Goal: Task Accomplishment & Management: Manage account settings

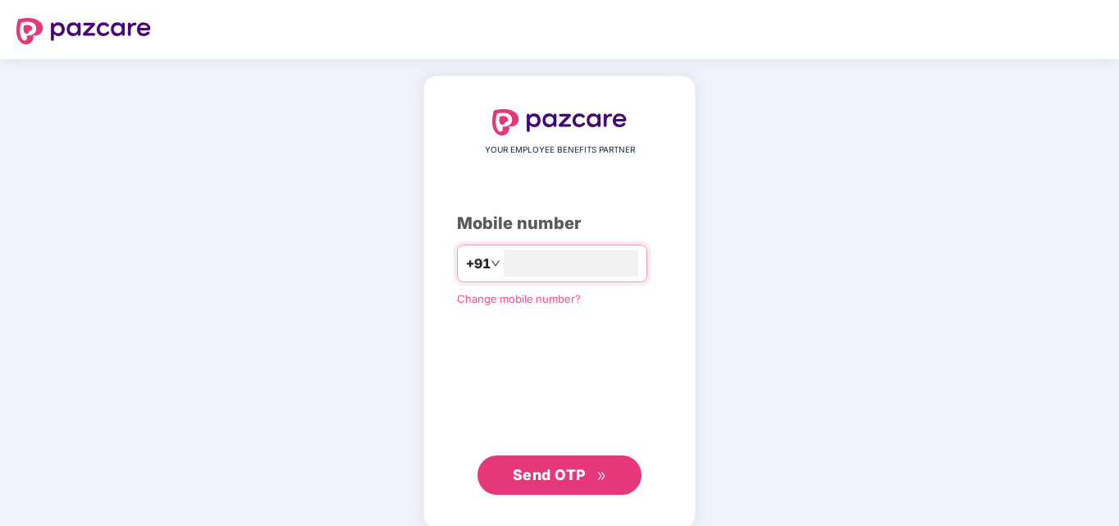
type input "**********"
click at [586, 472] on span "Send OTP" at bounding box center [560, 473] width 94 height 23
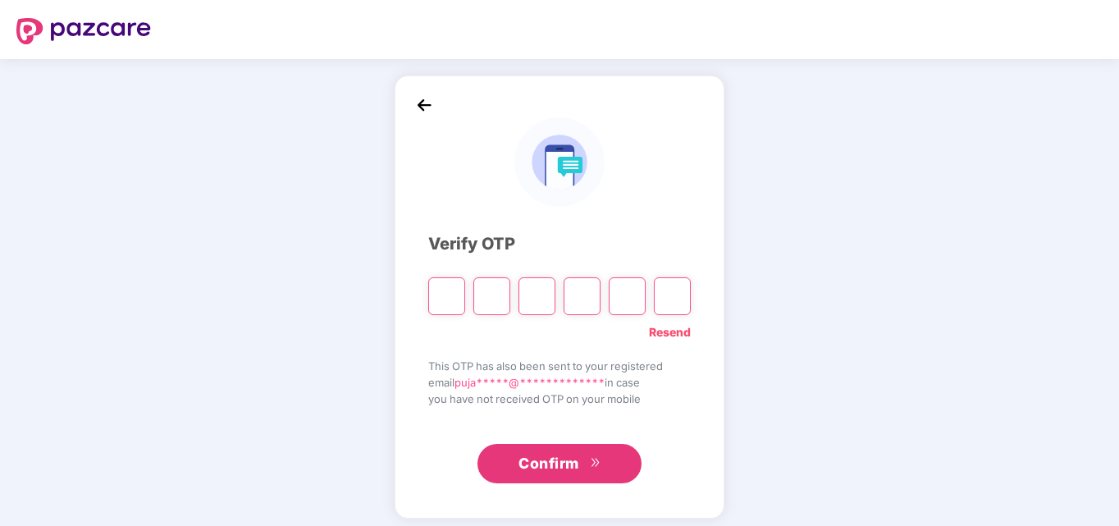
type input "*"
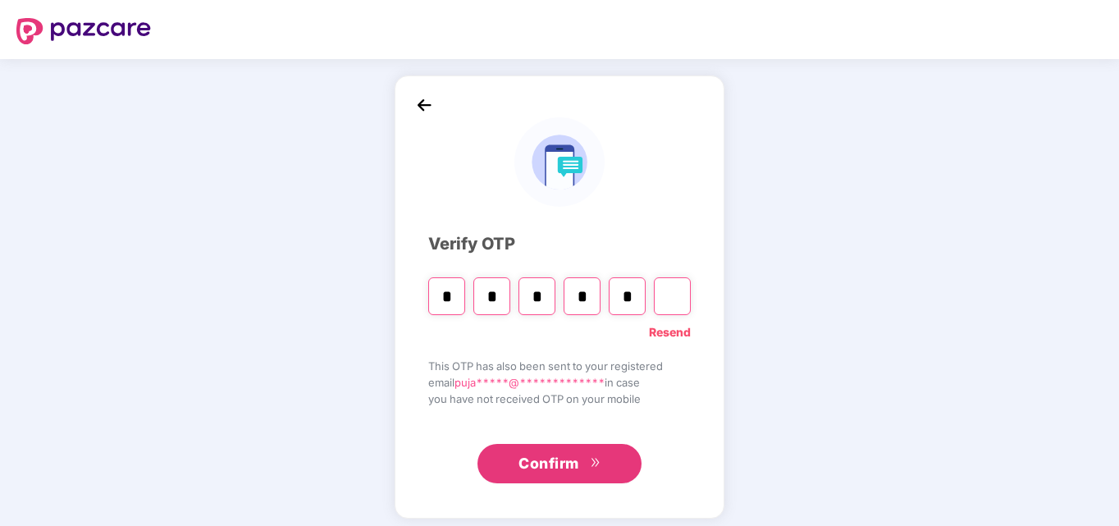
type input "*"
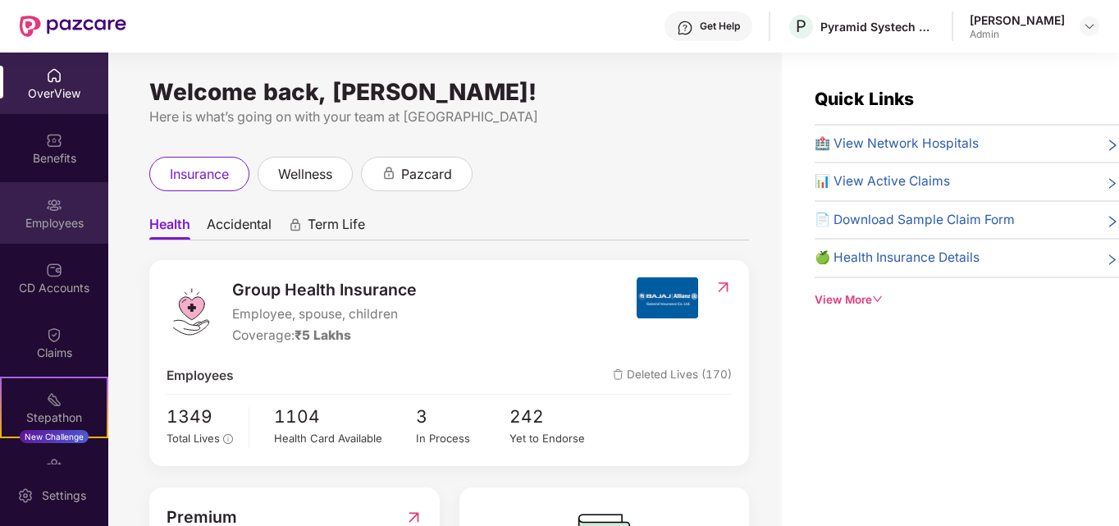
click at [55, 212] on img at bounding box center [54, 205] width 16 height 16
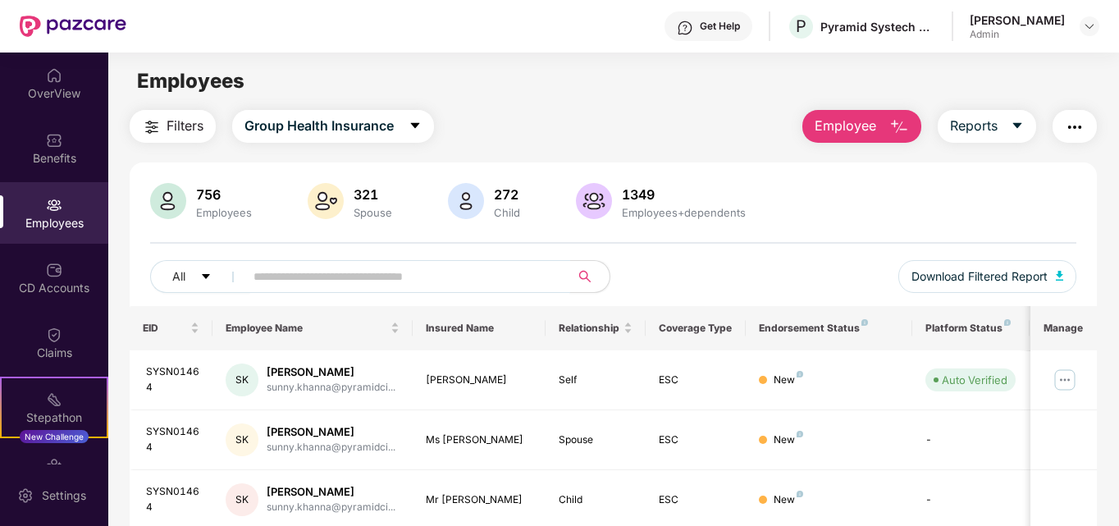
click at [317, 287] on input "text" at bounding box center [400, 276] width 294 height 25
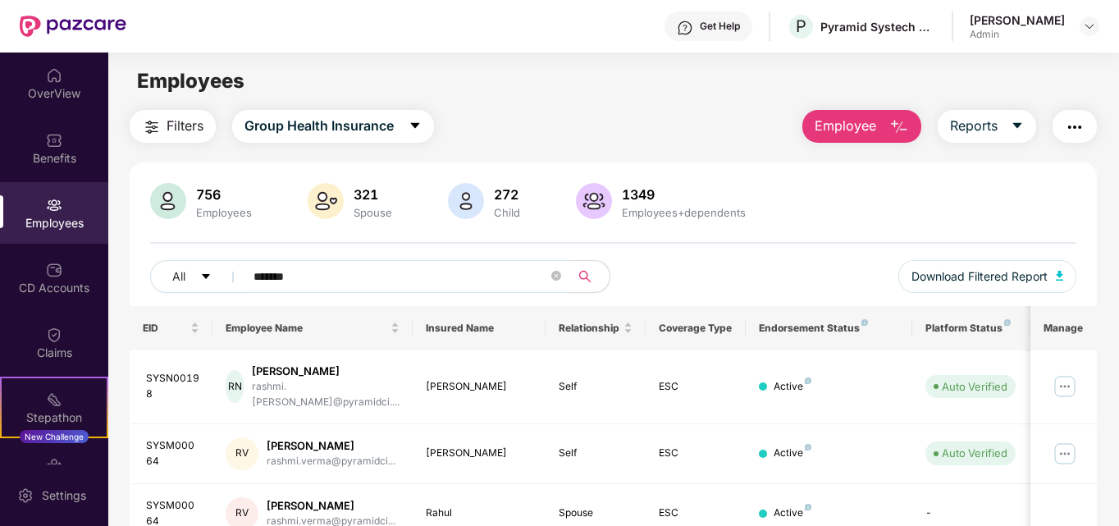
type input "******"
click at [1058, 378] on img at bounding box center [1064, 386] width 26 height 26
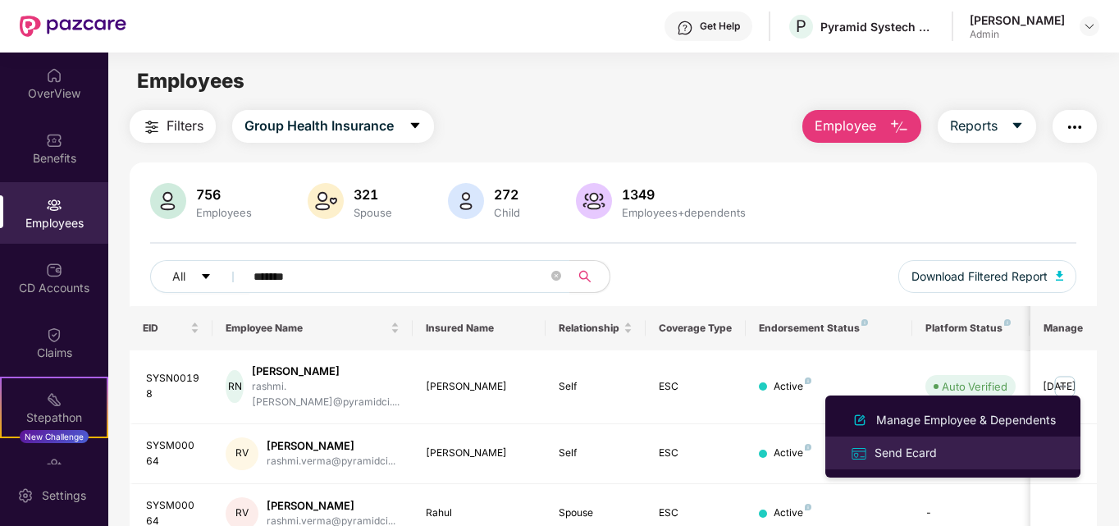
click at [920, 450] on div "Send Ecard" at bounding box center [905, 453] width 69 height 18
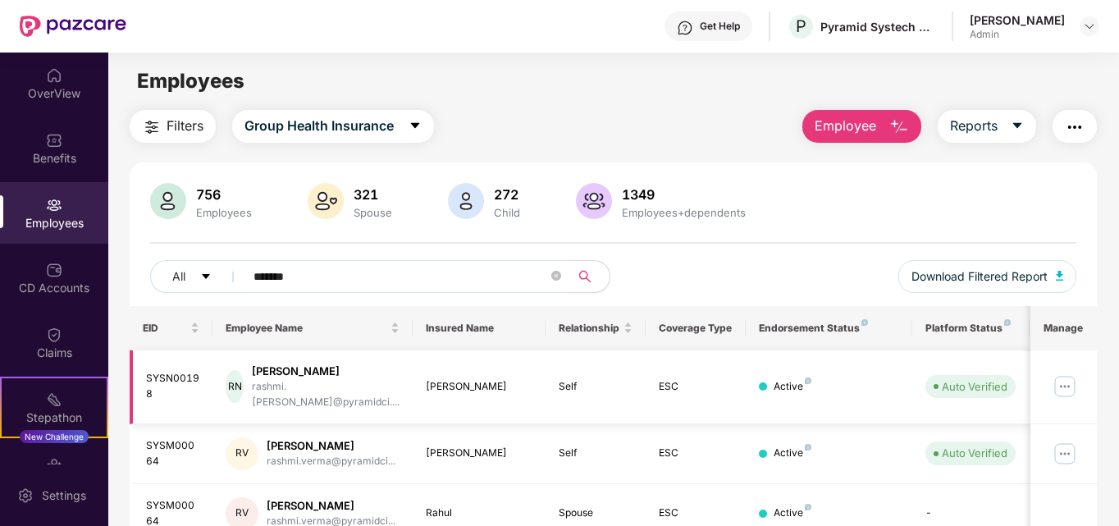
click at [794, 383] on div "Active" at bounding box center [792, 387] width 38 height 16
click at [1069, 378] on img at bounding box center [1064, 386] width 26 height 26
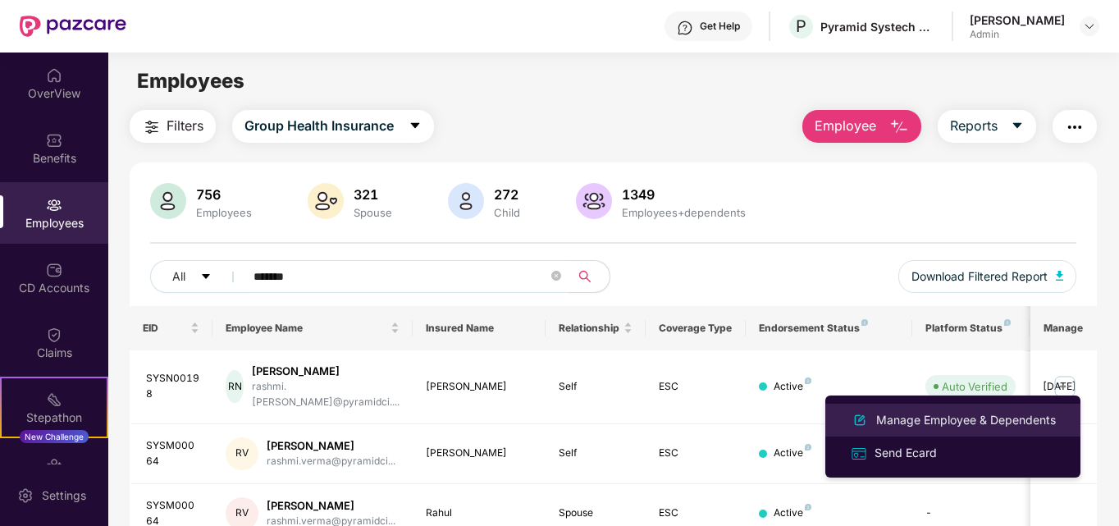
click at [944, 413] on div "Manage Employee & Dependents" at bounding box center [966, 420] width 186 height 18
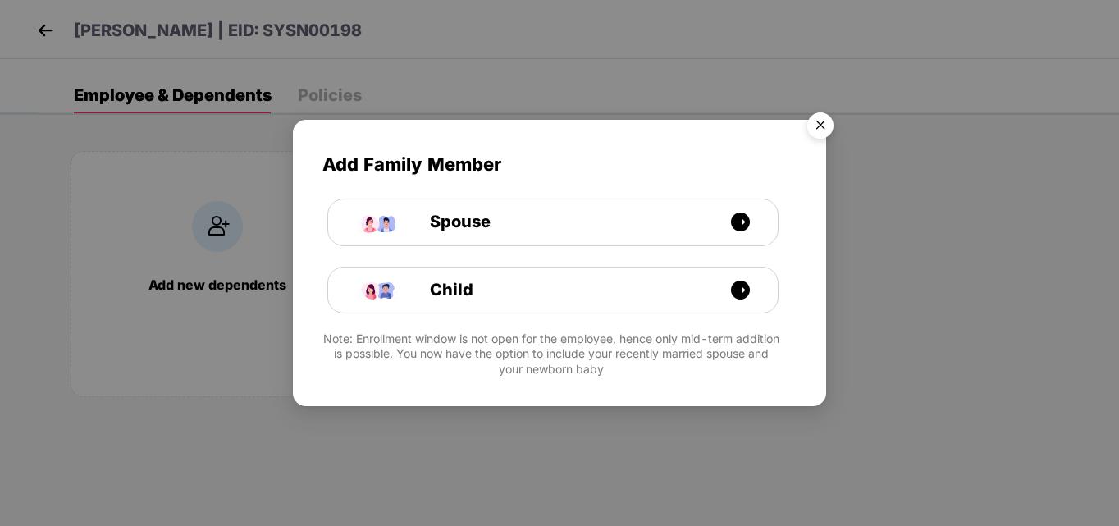
click at [821, 126] on img "Close" at bounding box center [820, 128] width 46 height 46
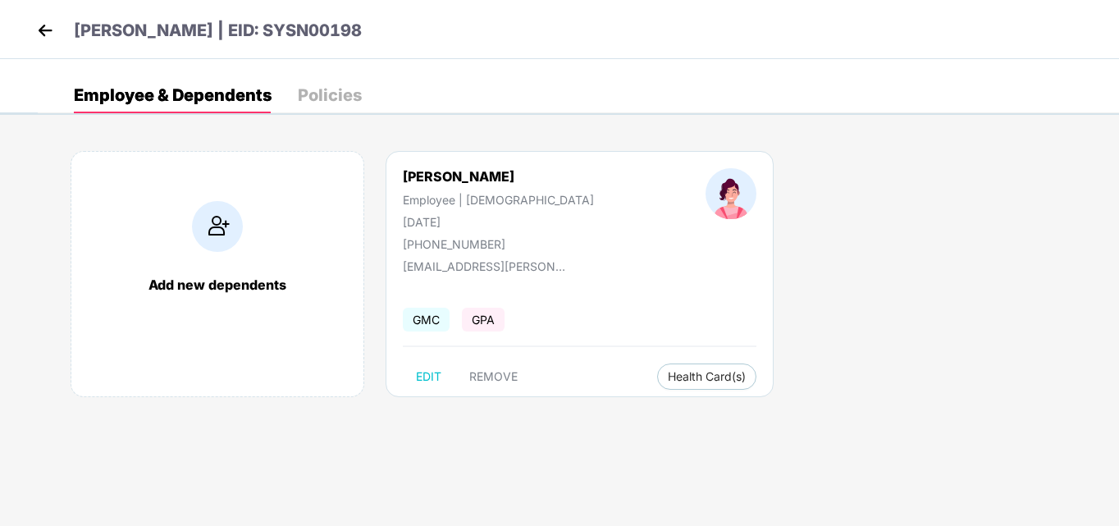
click at [44, 34] on img at bounding box center [45, 30] width 25 height 25
